Goal: Information Seeking & Learning: Learn about a topic

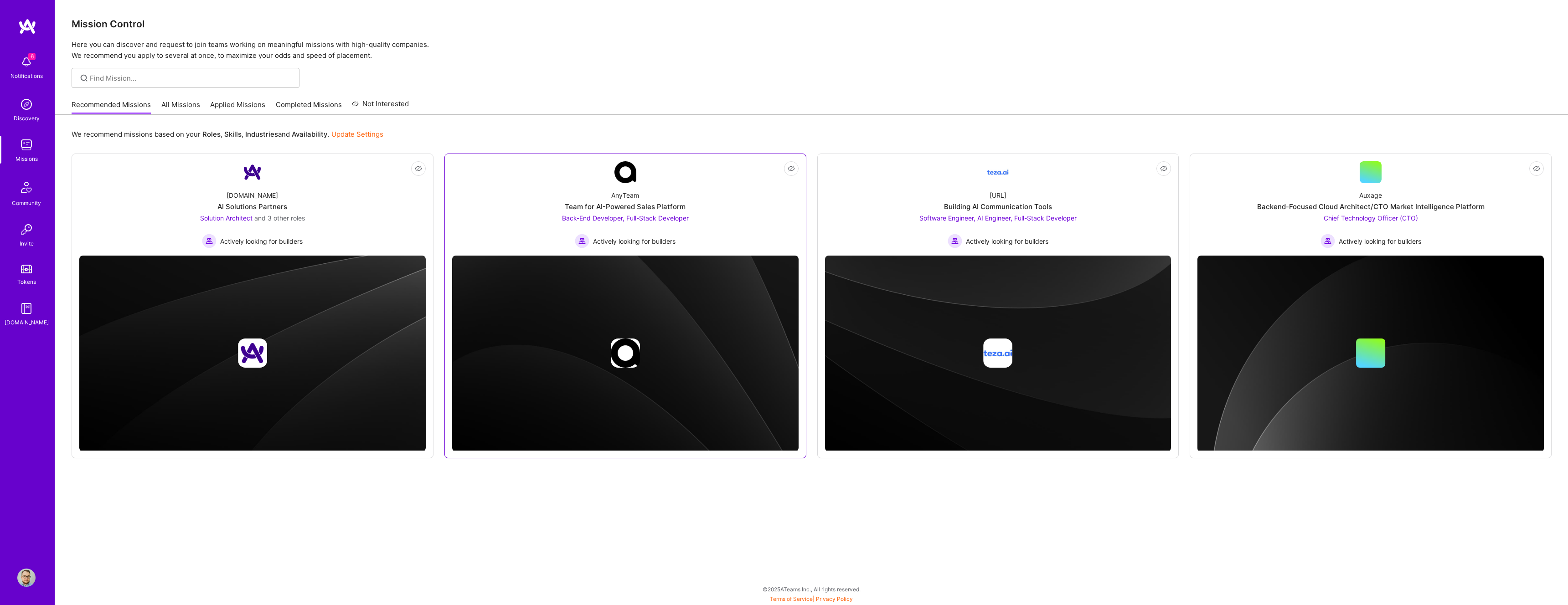
click at [713, 211] on div "AnyTeam Team for AI-Powered Sales Platform Back-End Developer, Full-Stack Devel…" at bounding box center [625, 215] width 346 height 65
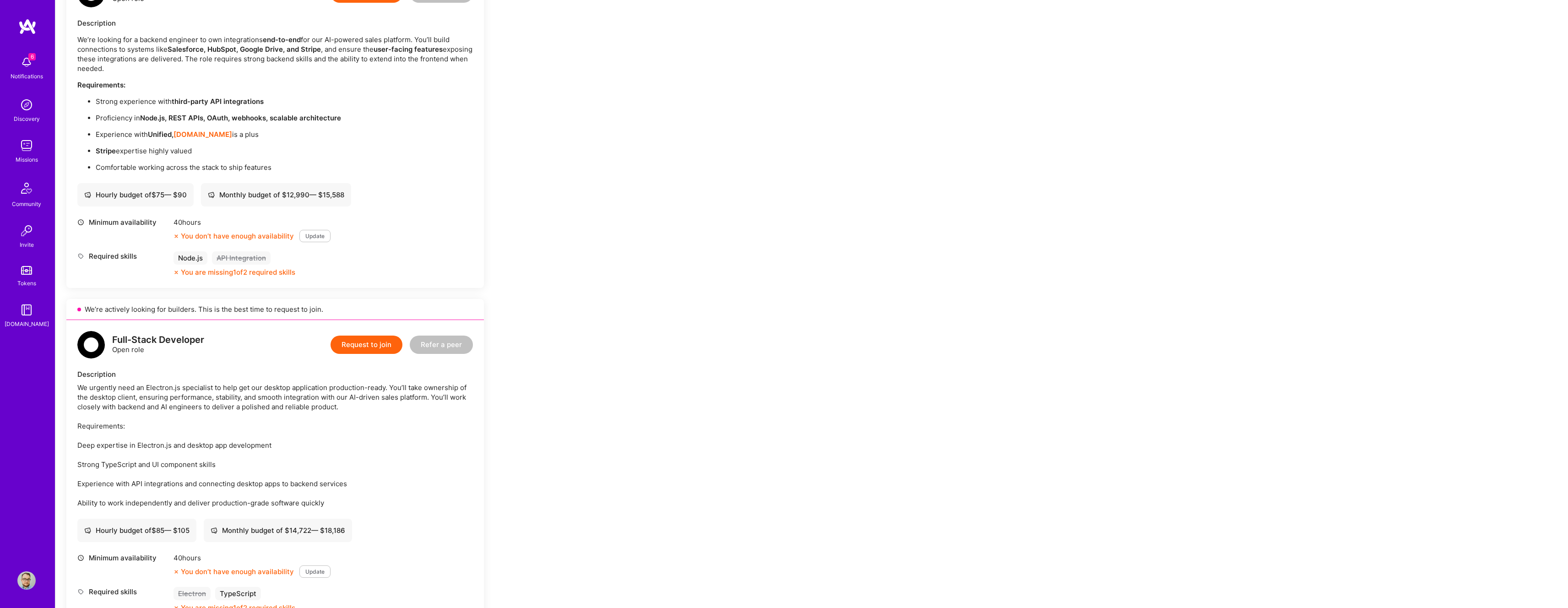
scroll to position [371, 0]
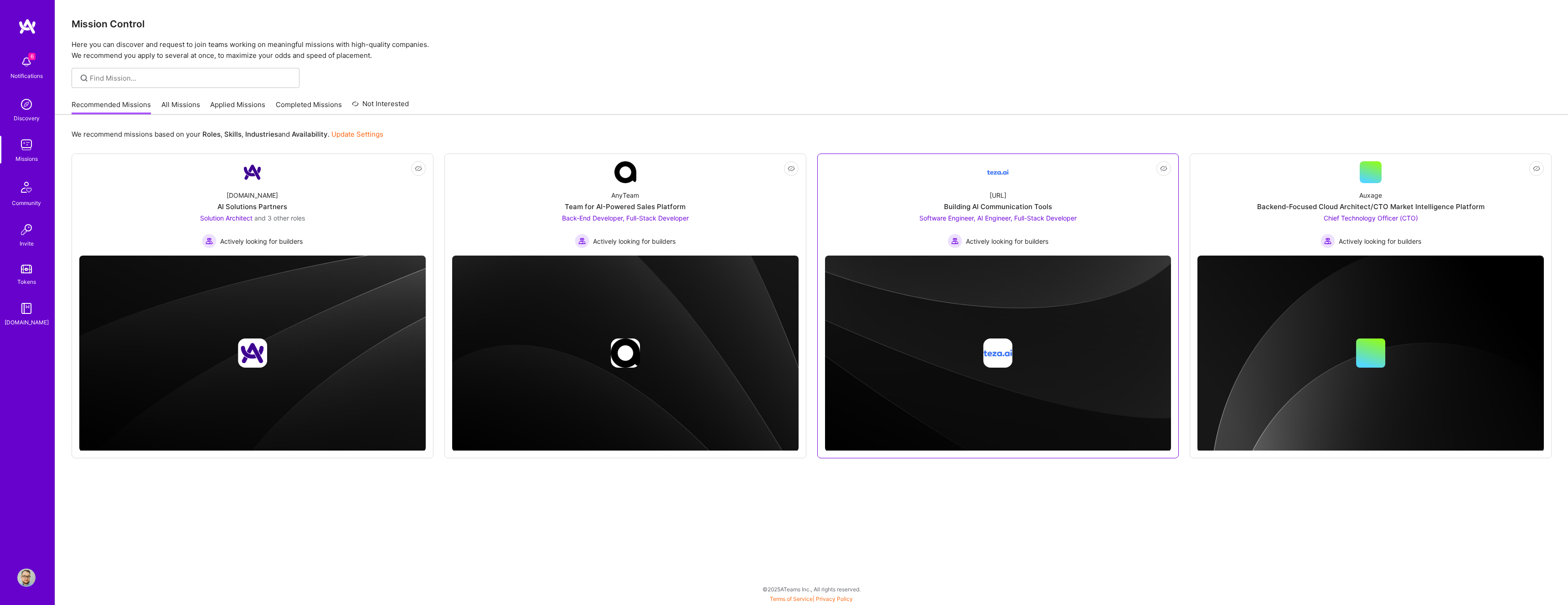
click at [970, 212] on div "[URL] Building AI Communication Tools Software Engineer, AI Engineer, Full-Stac…" at bounding box center [998, 215] width 346 height 65
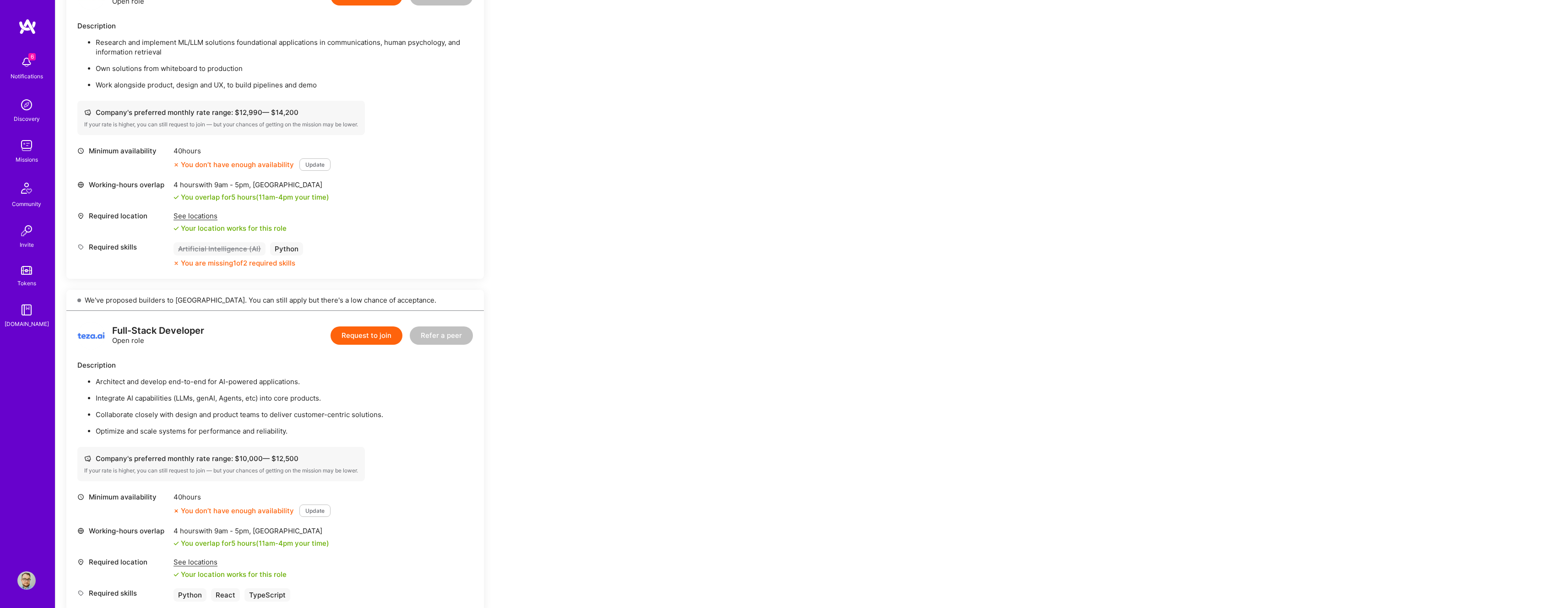
scroll to position [762, 0]
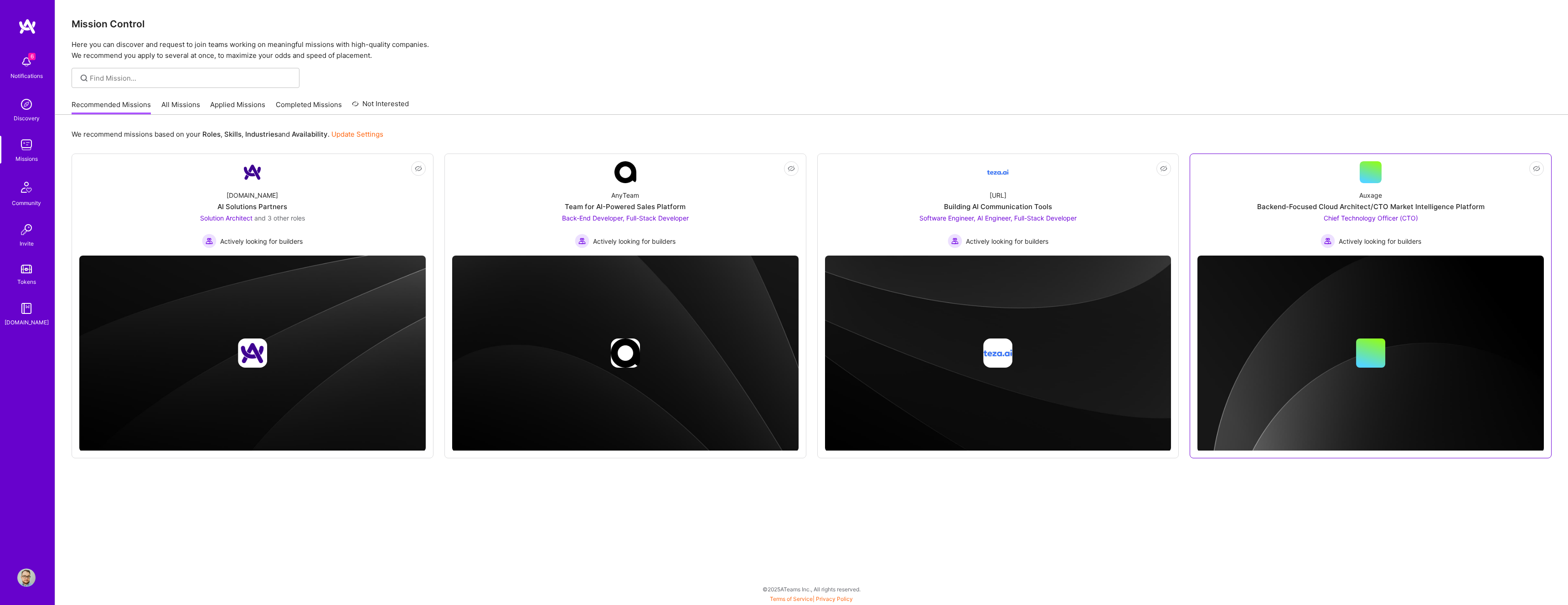
click at [1349, 209] on div "Backend-Focused Cloud Architect/CTO Market Intelligence Platform" at bounding box center [1371, 207] width 228 height 10
click at [265, 184] on div "[DOMAIN_NAME] AI Solutions Partners Solution Architect and 3 other roles Active…" at bounding box center [252, 215] width 346 height 65
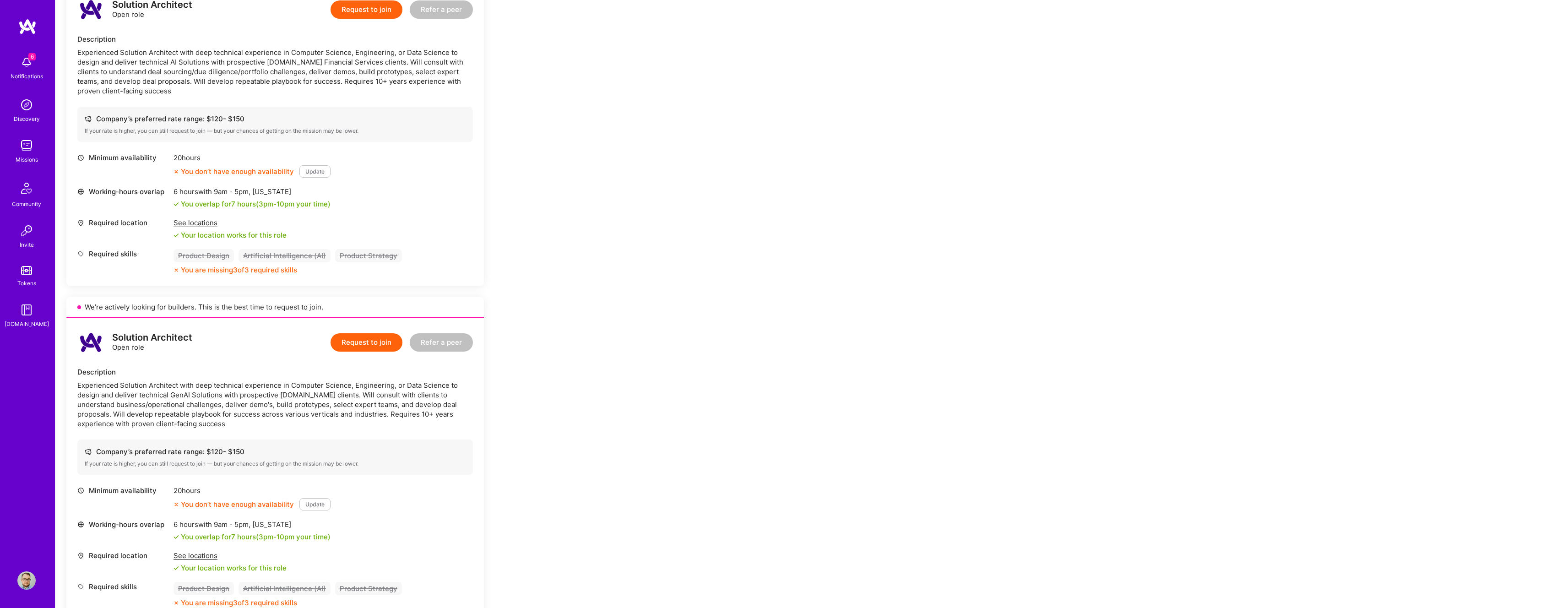
scroll to position [985, 0]
